Goal: Information Seeking & Learning: Learn about a topic

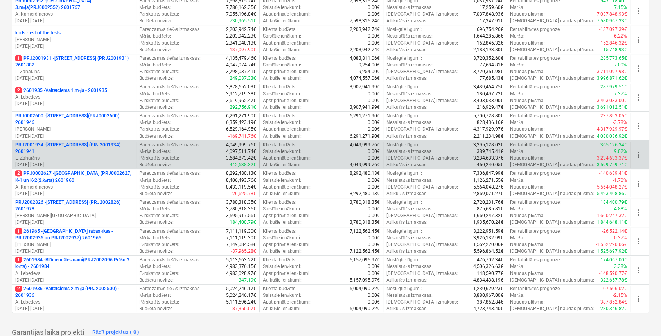
scroll to position [260, 0]
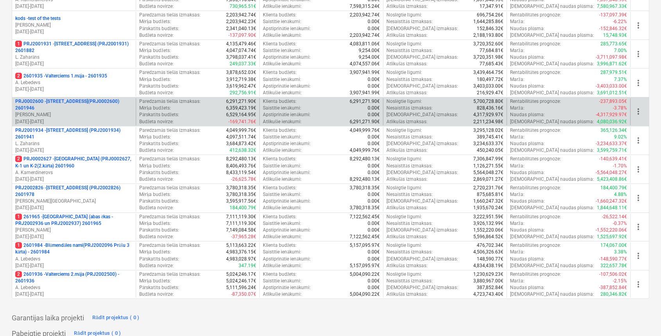
click at [90, 98] on p "PRJ0002600 - Vienības gatve 24, E1 ēka(PRJ0002600) 2601946" at bounding box center [73, 104] width 117 height 13
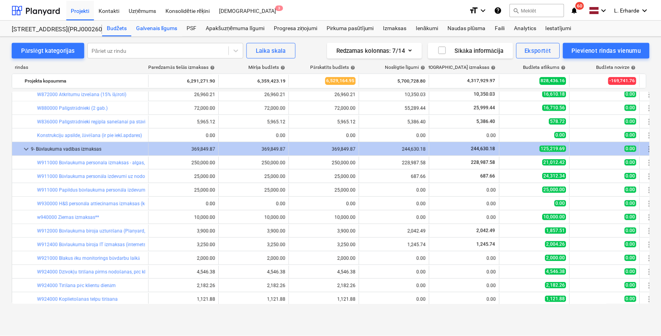
scroll to position [1925, 0]
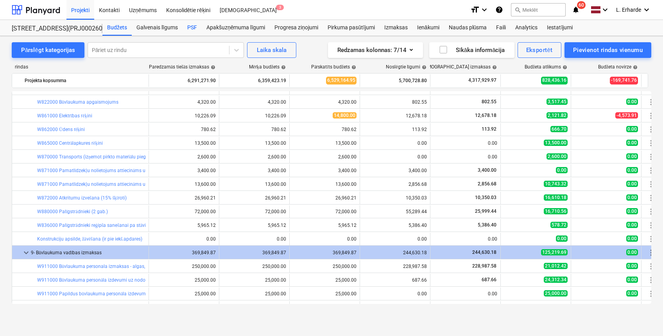
click at [192, 29] on div "PSF" at bounding box center [192, 28] width 19 height 16
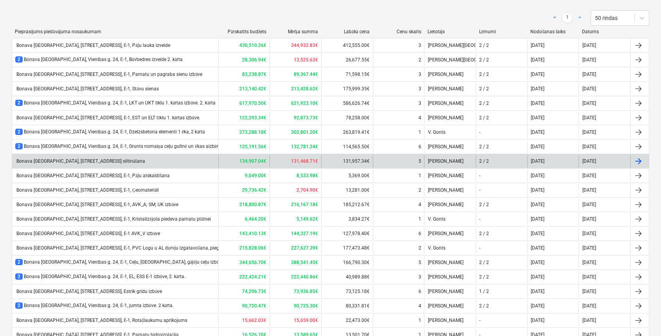
scroll to position [104, 0]
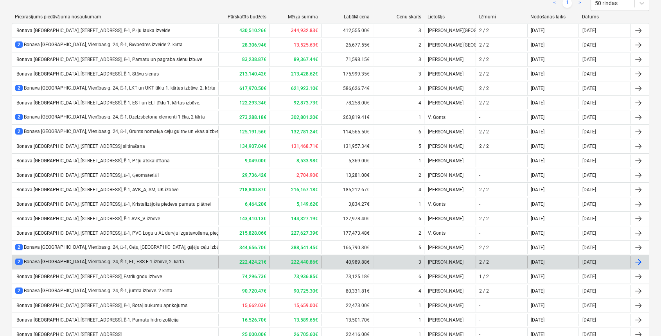
click at [147, 261] on div "2 Bonava Latvija, Vienības g. 24, Ē-1, EL; ESS E-1 izbūve, 2. kārta." at bounding box center [100, 261] width 170 height 7
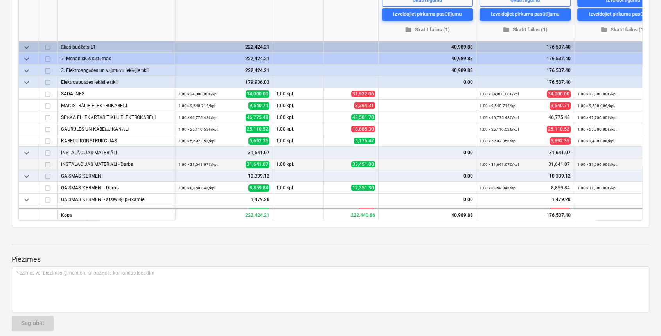
scroll to position [208, 0]
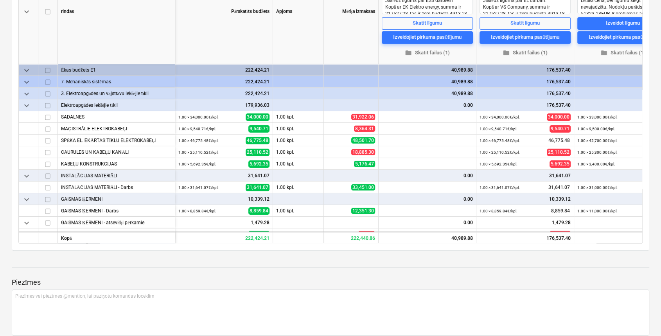
click at [25, 94] on span "keyboard_arrow_down" at bounding box center [26, 93] width 9 height 9
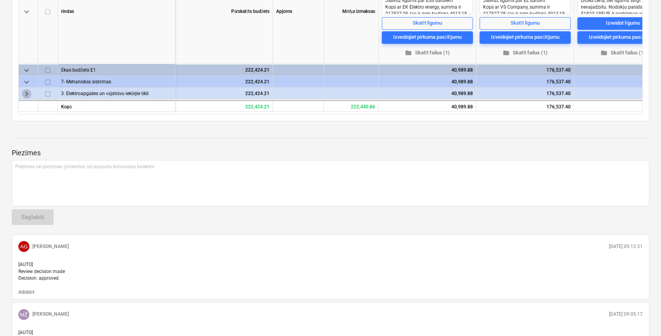
click at [25, 94] on span "keyboard_arrow_right" at bounding box center [26, 93] width 9 height 9
type textarea "x"
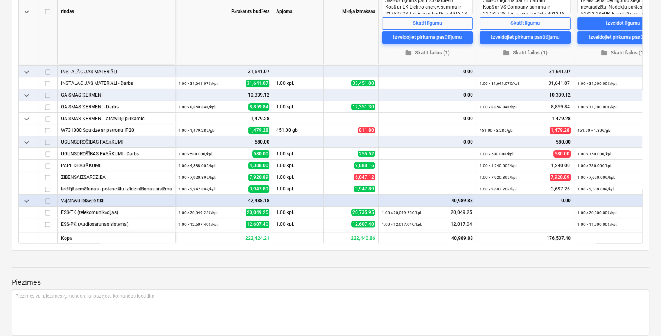
scroll to position [128, 0]
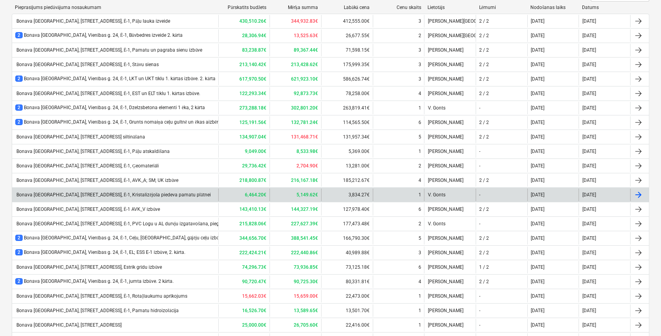
scroll to position [61, 0]
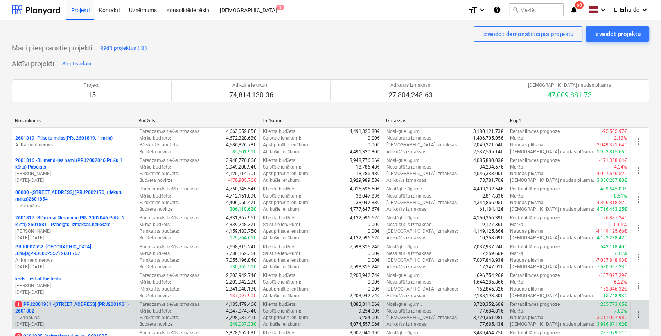
click at [95, 301] on p "1 PRJ2001931 - [STREET_ADDRESS] (PRJ2001931) 2601882" at bounding box center [73, 307] width 117 height 13
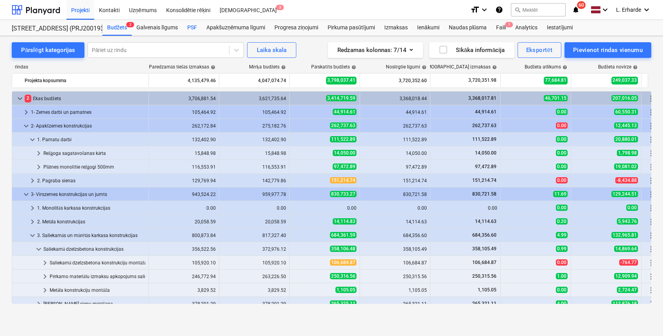
click at [192, 26] on div "PSF" at bounding box center [192, 28] width 19 height 16
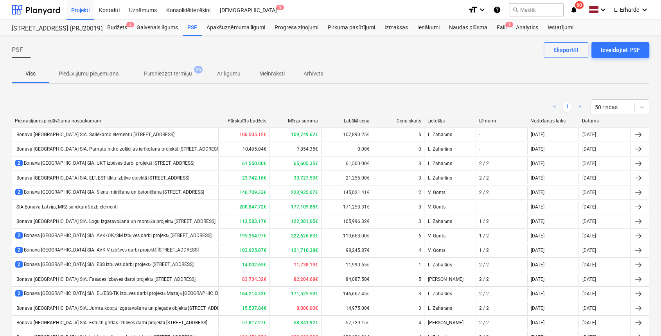
click at [216, 113] on div "< 1 > 50 rindas" at bounding box center [330, 107] width 637 height 16
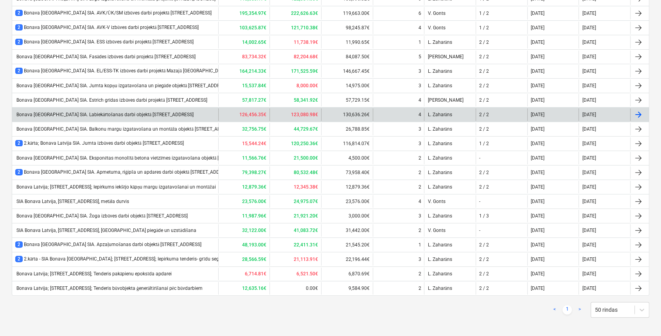
scroll to position [224, 0]
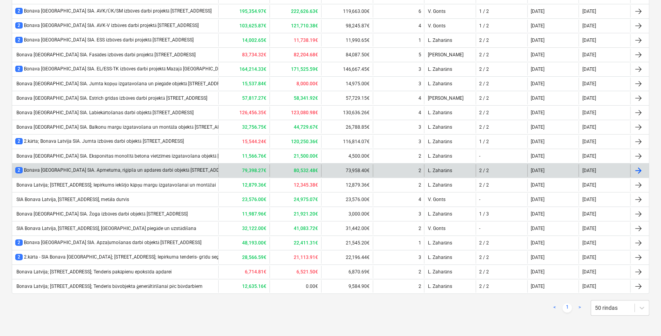
click at [163, 167] on div "2 Bonava Latvija SIA. Apmetuma, riģipša un apdares darbi objektā [STREET_ADDRES…" at bounding box center [123, 170] width 216 height 7
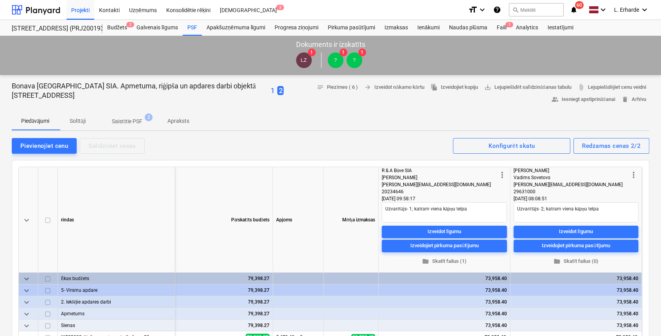
click at [76, 122] on p "Solītāji" at bounding box center [77, 121] width 19 height 8
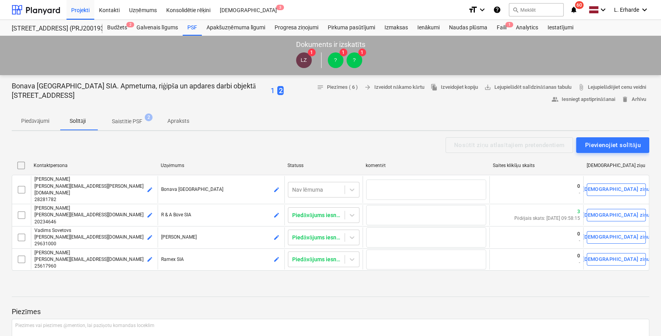
click at [127, 123] on p "Saistītie PSF" at bounding box center [127, 121] width 30 height 8
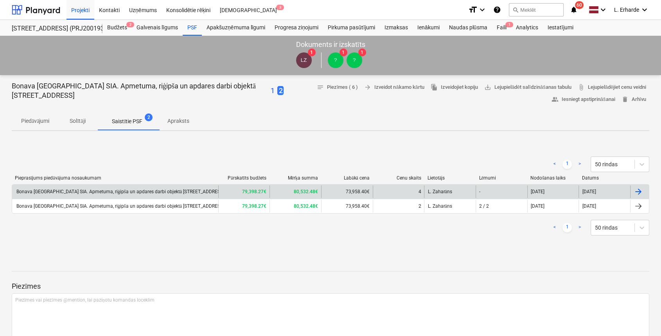
click at [112, 191] on div "Bonava [GEOGRAPHIC_DATA] SIA. Apmetuma, riģipša un apdares darbi objektā [STREE…" at bounding box center [119, 192] width 209 height 6
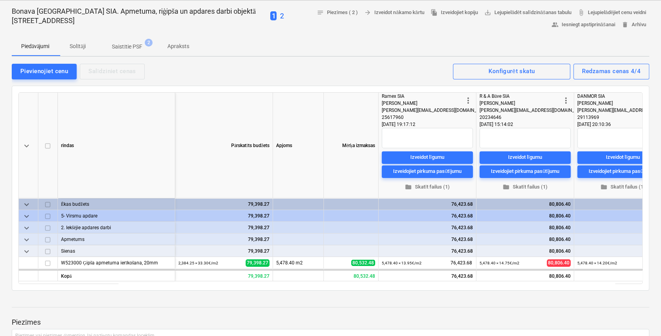
scroll to position [52, 0]
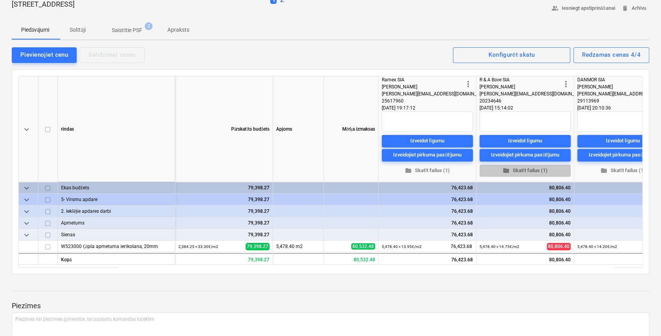
click at [519, 170] on span "folder Skatīt failus (1)" at bounding box center [524, 170] width 85 height 9
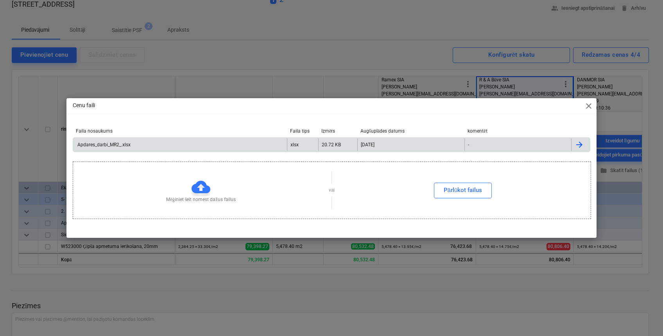
click at [121, 143] on div "Apdares_darbi_MR2_.xlsx" at bounding box center [103, 144] width 54 height 5
click at [117, 144] on div "Apdares_darbi_MR2_.xlsx" at bounding box center [103, 144] width 54 height 5
click at [372, 40] on div "Cenu faili close Faila nosaukums Faila tips Izmērs Augšuplādes datums komentēt …" at bounding box center [331, 168] width 663 height 336
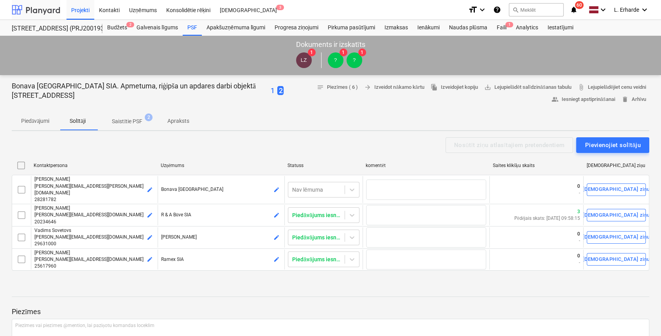
type textarea "x"
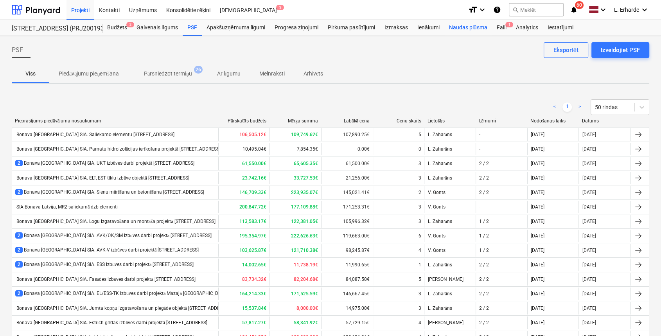
click at [474, 25] on div "Naudas plūsma" at bounding box center [468, 28] width 48 height 16
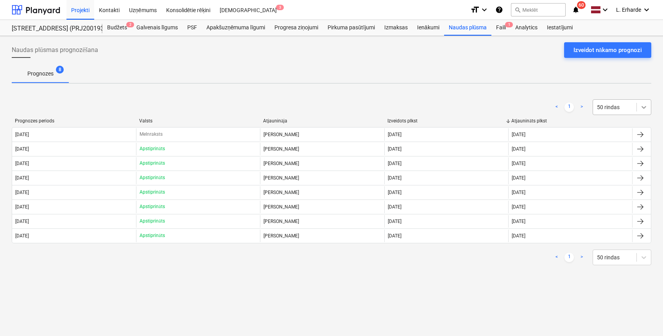
click at [640, 103] on icon at bounding box center [644, 107] width 8 height 8
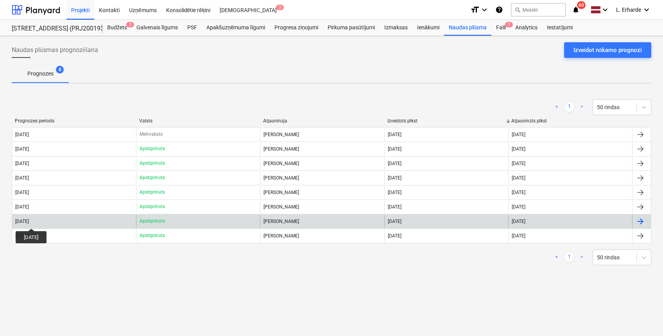
click at [29, 221] on div "[DATE]" at bounding box center [22, 220] width 14 height 5
